Goal: Transaction & Acquisition: Purchase product/service

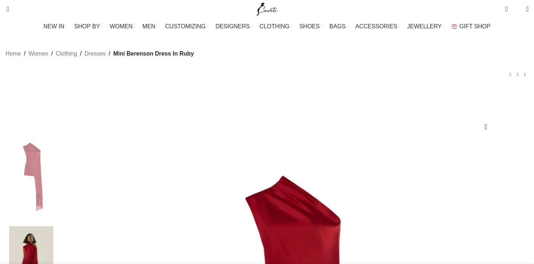
select select "8-[GEOGRAPHIC_DATA]"
